Goal: Task Accomplishment & Management: Manage account settings

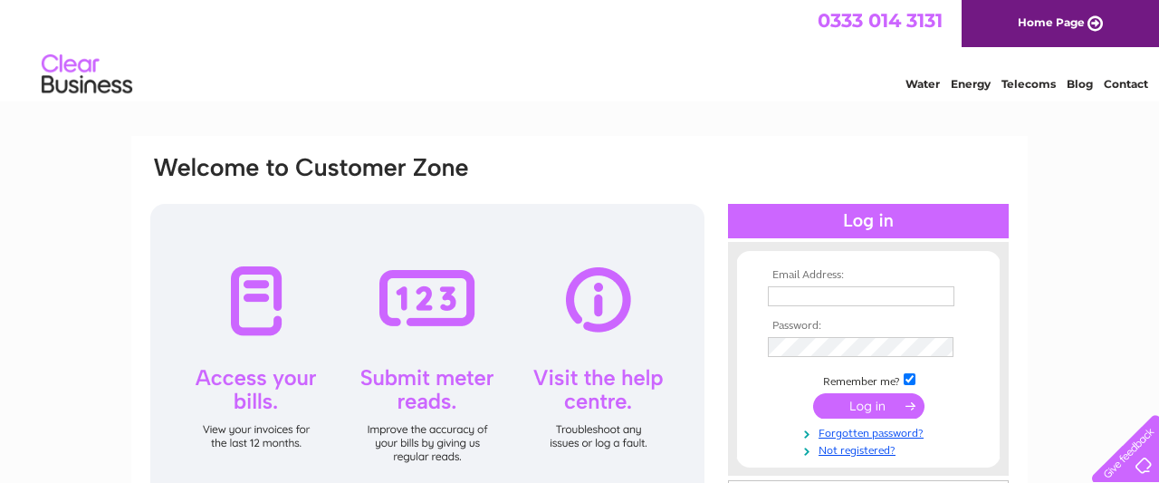
click at [860, 297] on input "text" at bounding box center [861, 296] width 187 height 20
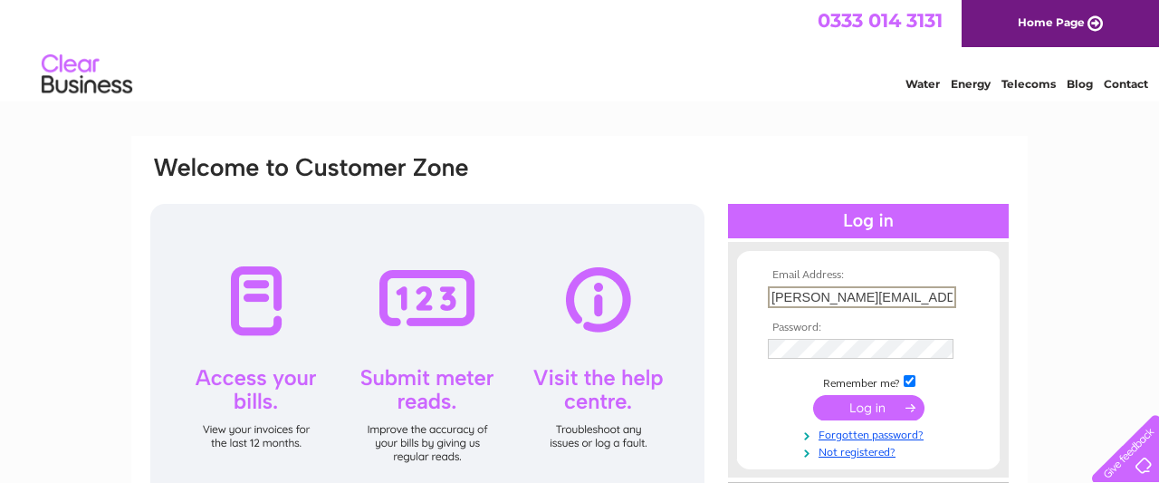
type input "sandra@tawsetyres.co.uk"
click at [885, 408] on input "submit" at bounding box center [868, 408] width 111 height 25
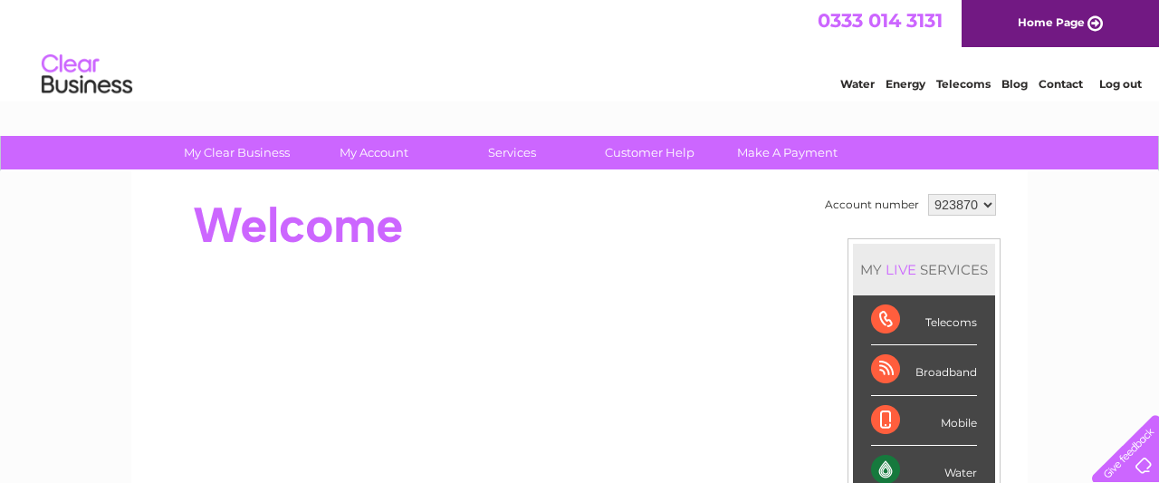
click at [928, 194] on select "923870 930859" at bounding box center [962, 205] width 68 height 22
click at [986, 206] on select "923870 930859" at bounding box center [962, 205] width 68 height 22
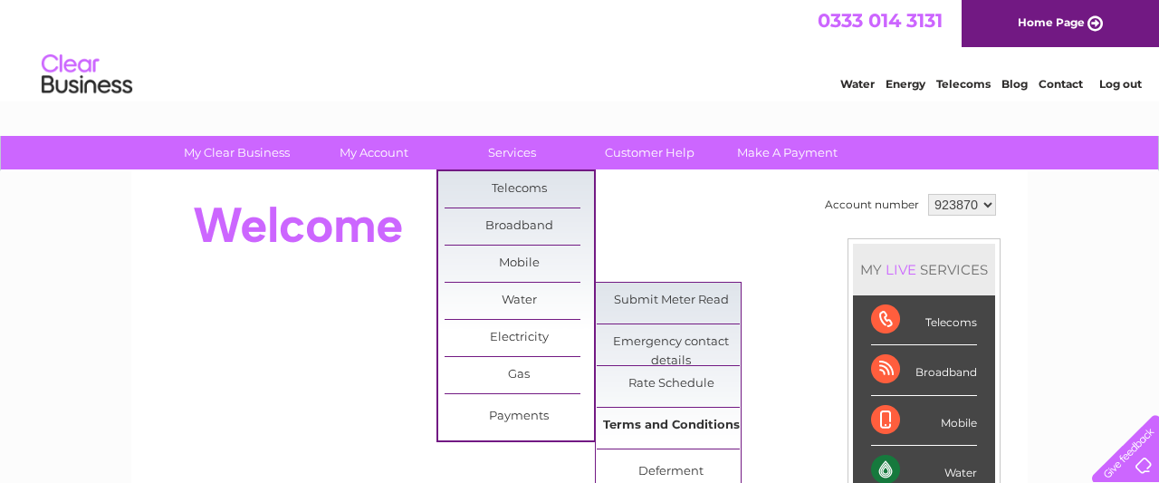
scroll to position [94, 0]
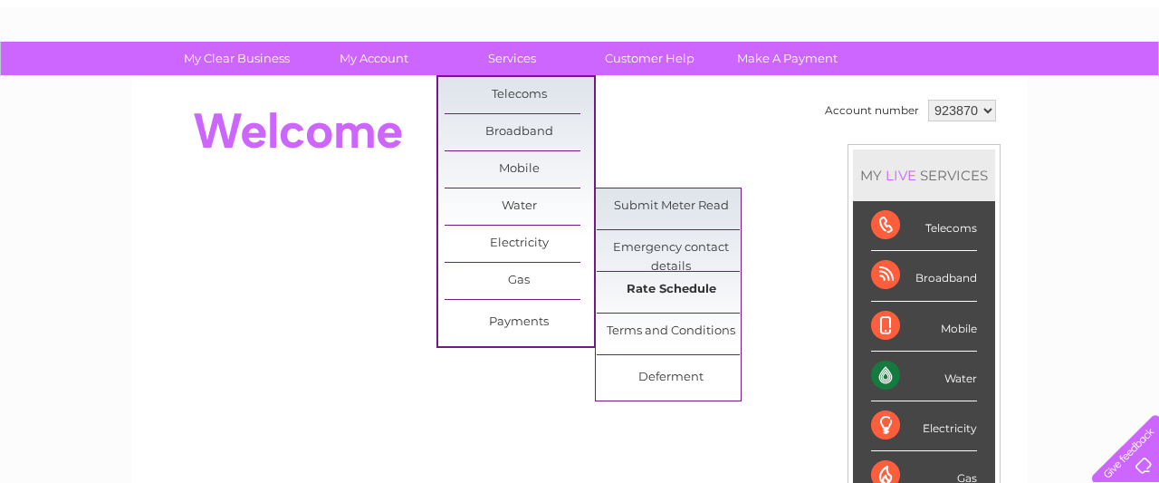
click at [675, 284] on link "Rate Schedule" at bounding box center [671, 290] width 149 height 36
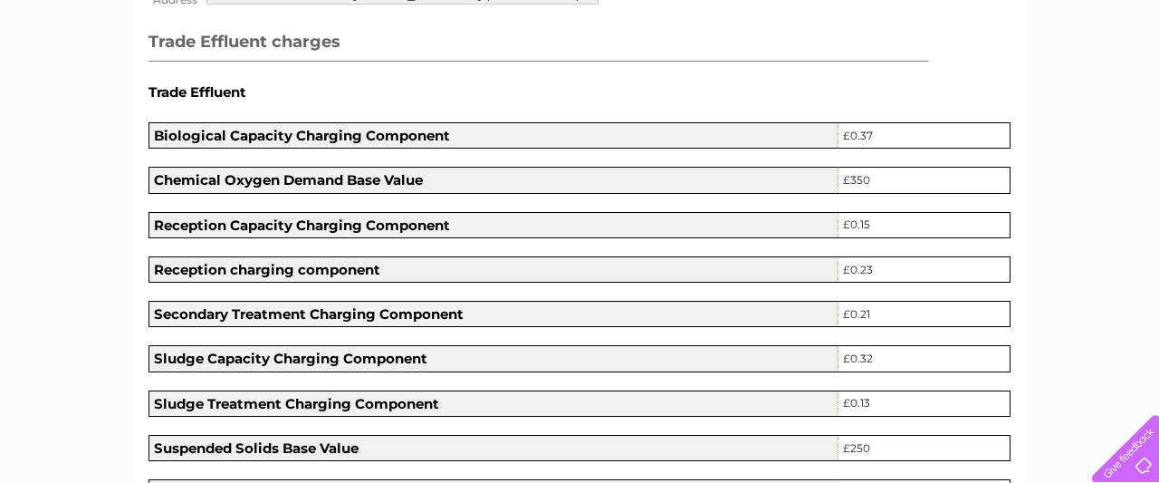
scroll to position [94, 0]
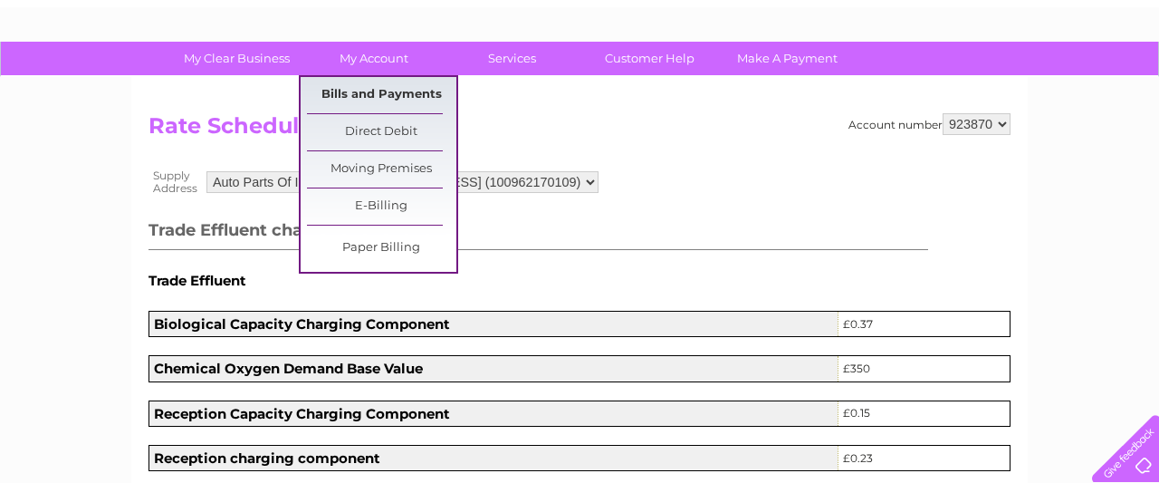
click at [387, 91] on link "Bills and Payments" at bounding box center [381, 95] width 149 height 36
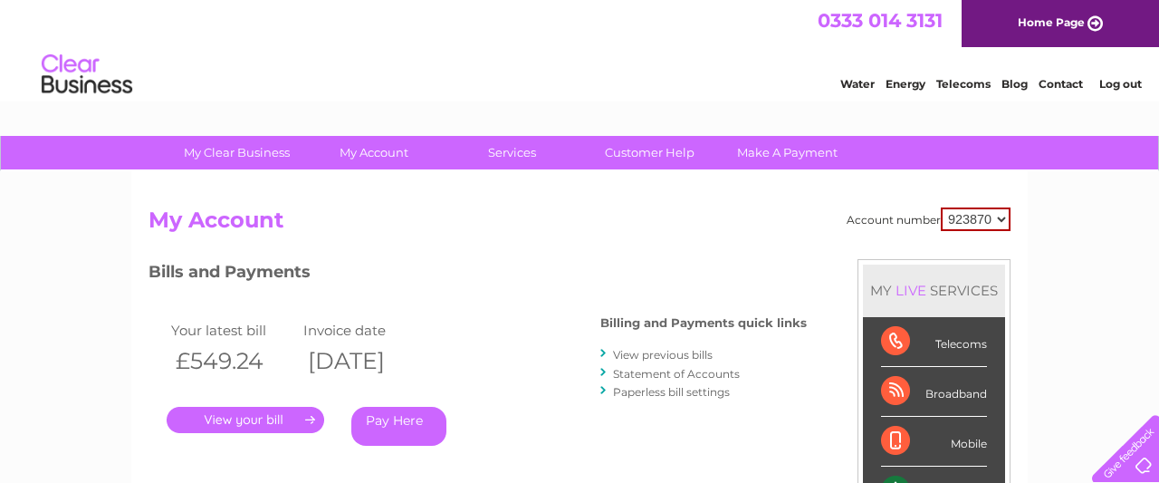
click at [852, 82] on link "Water" at bounding box center [857, 84] width 34 height 14
